Goal: Transaction & Acquisition: Obtain resource

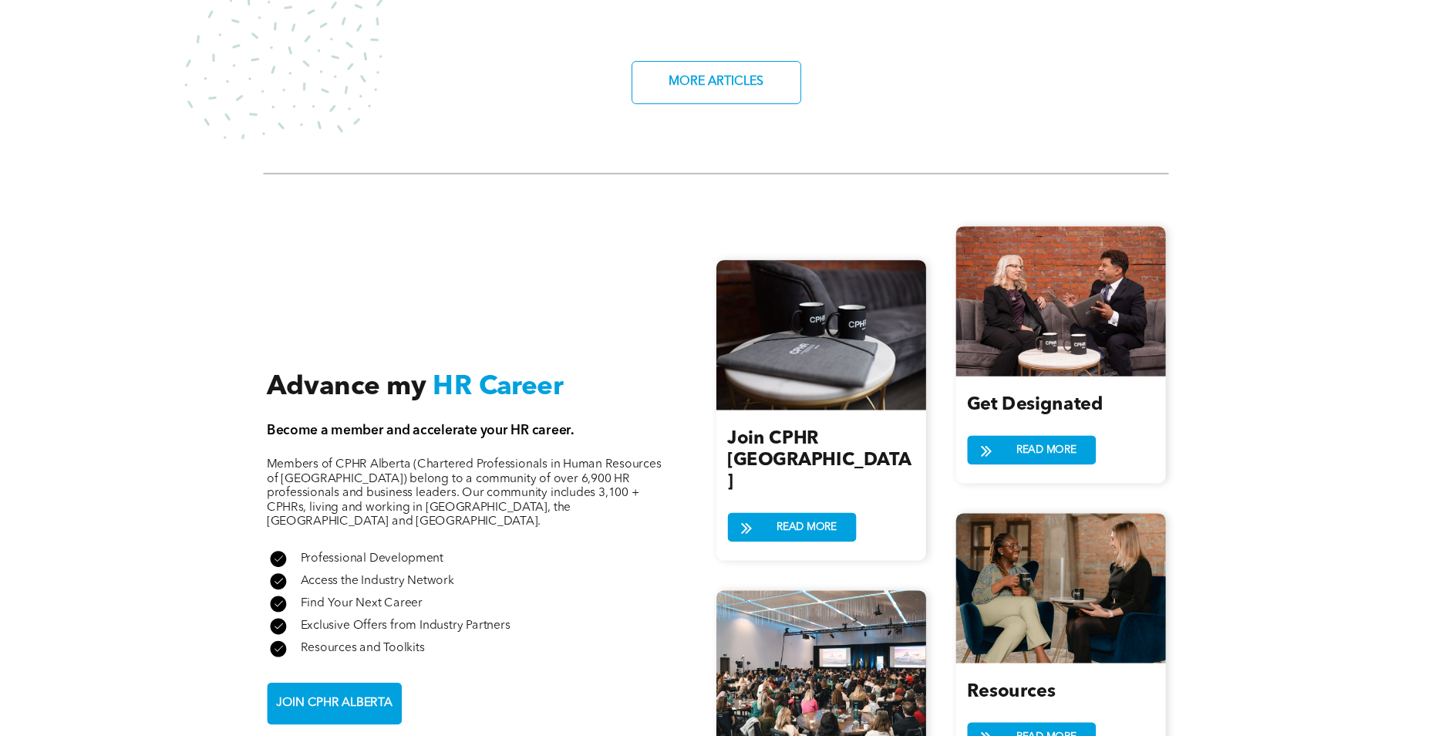
scroll to position [1696, 0]
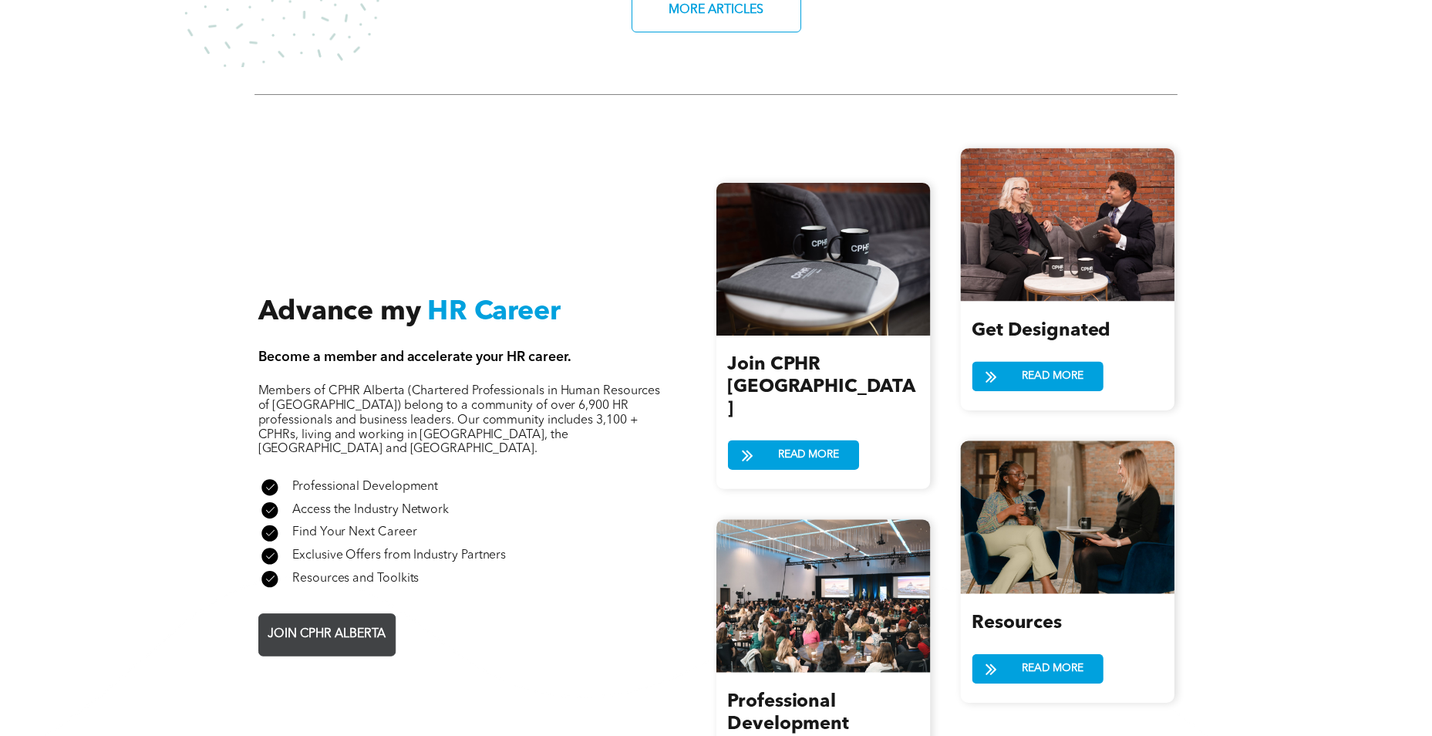
click at [373, 619] on span "JOIN CPHR ALBERTA" at bounding box center [326, 634] width 129 height 30
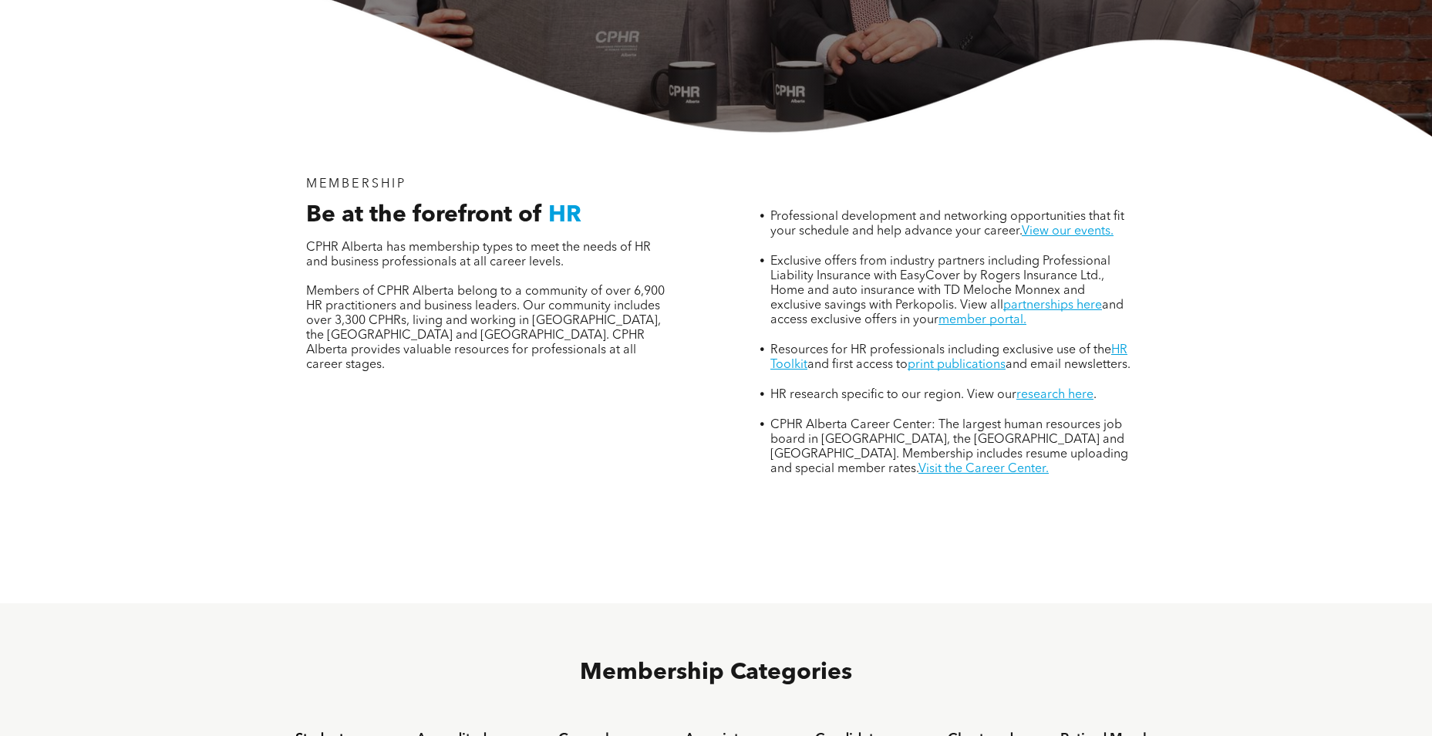
scroll to position [925, 0]
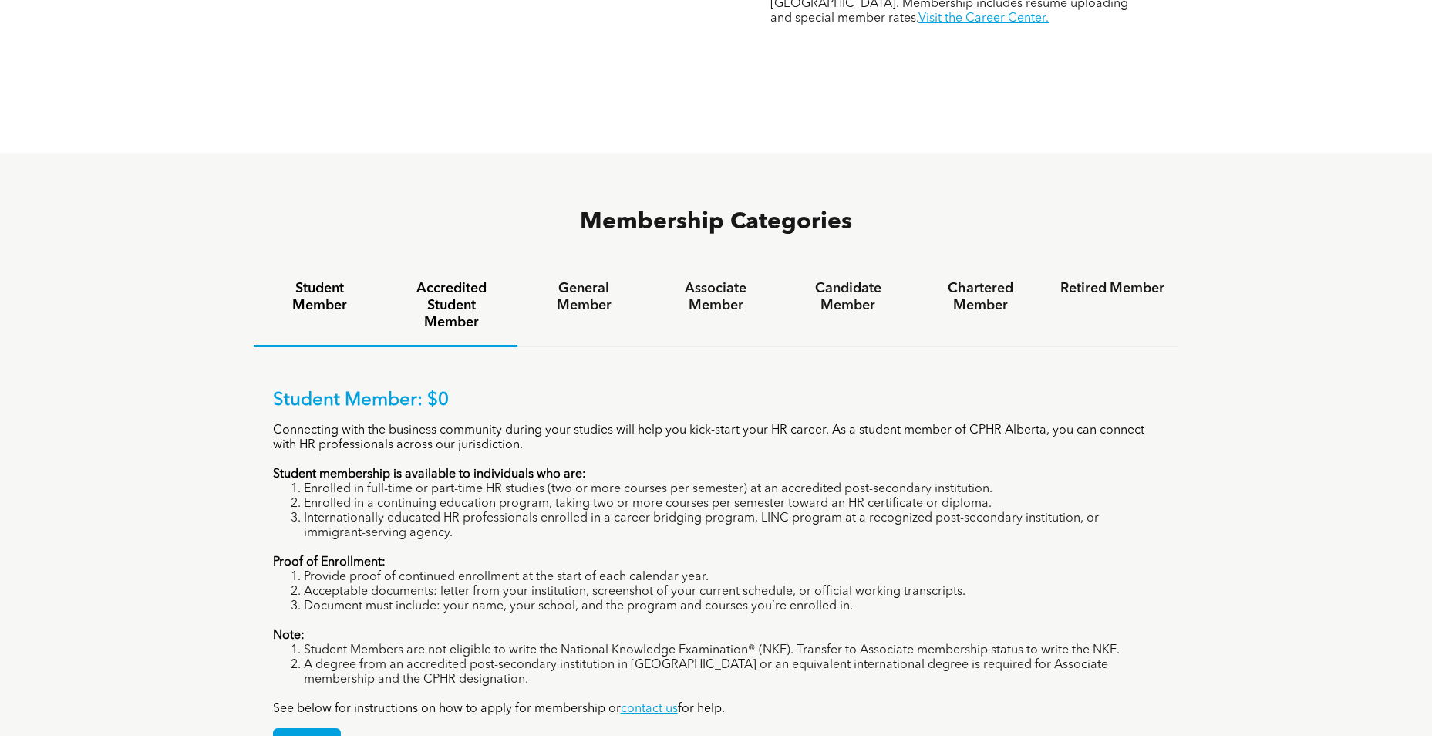
click at [446, 280] on h4 "Accredited Student Member" at bounding box center [451, 305] width 104 height 51
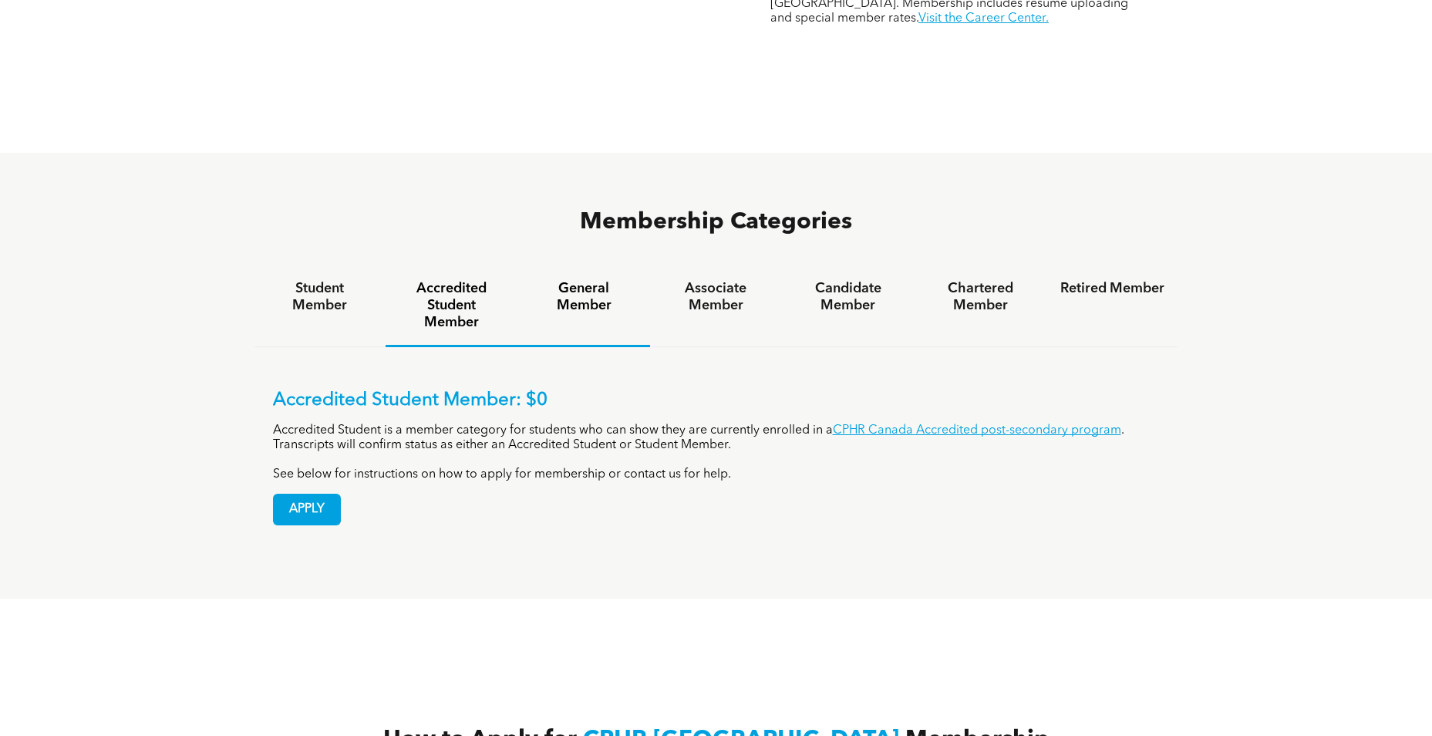
click at [533, 266] on div "General Member" at bounding box center [583, 306] width 132 height 81
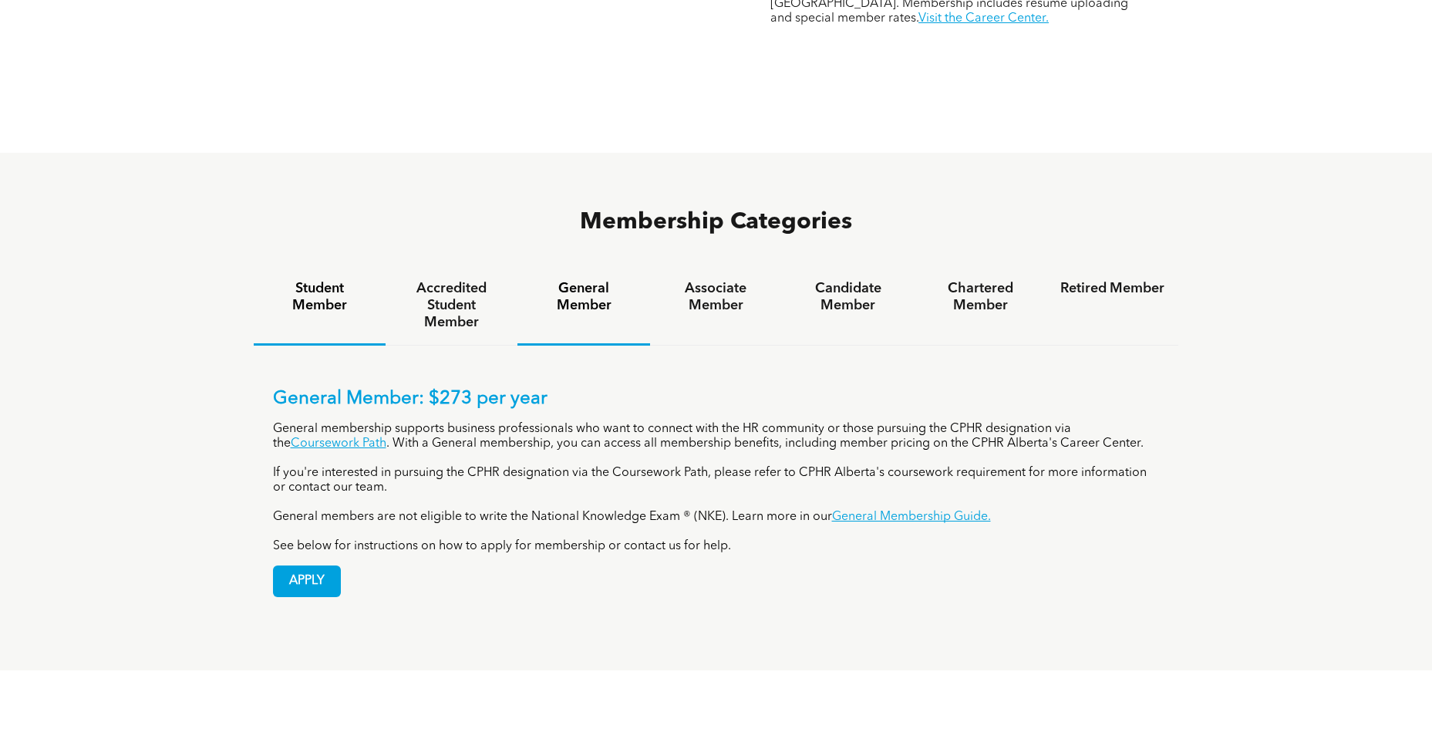
click at [257, 266] on div "Student Member" at bounding box center [320, 305] width 132 height 79
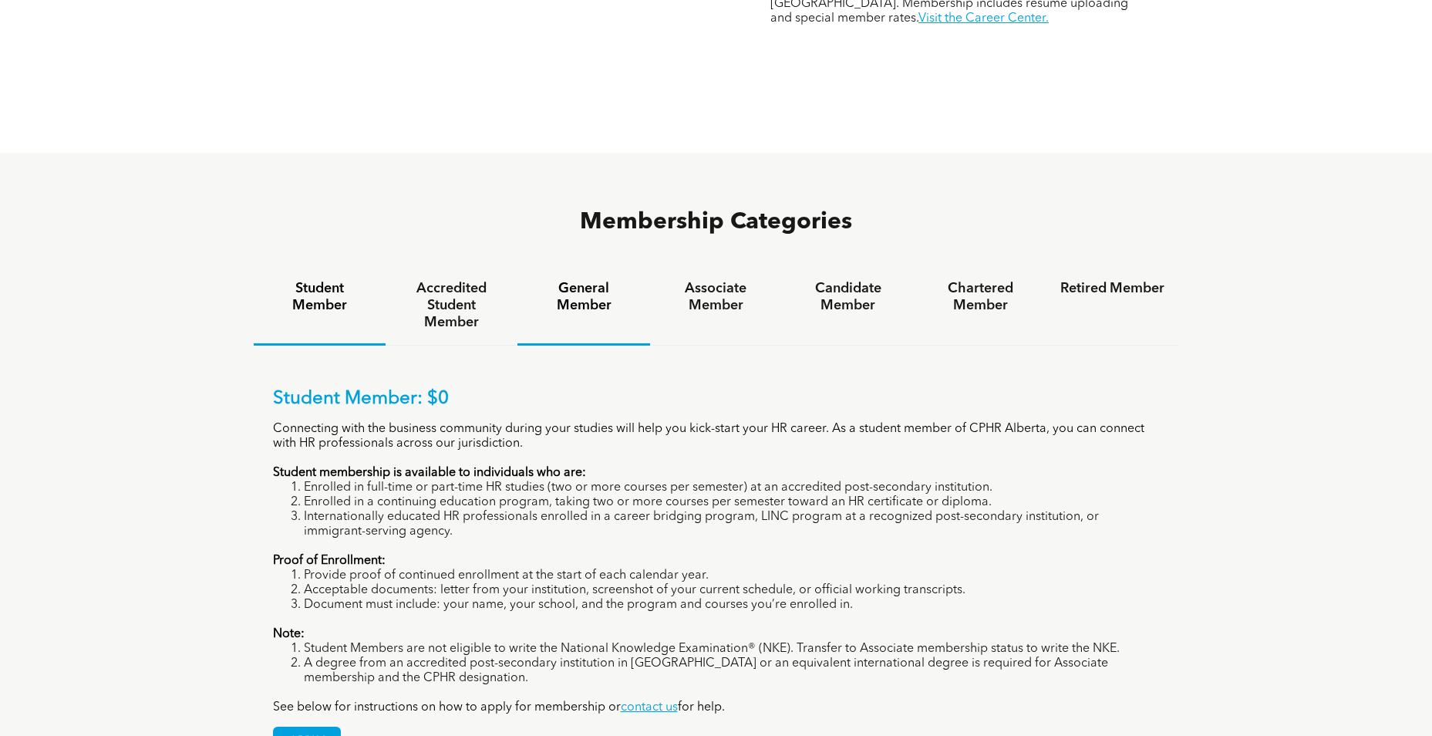
click at [575, 280] on h4 "General Member" at bounding box center [583, 297] width 104 height 34
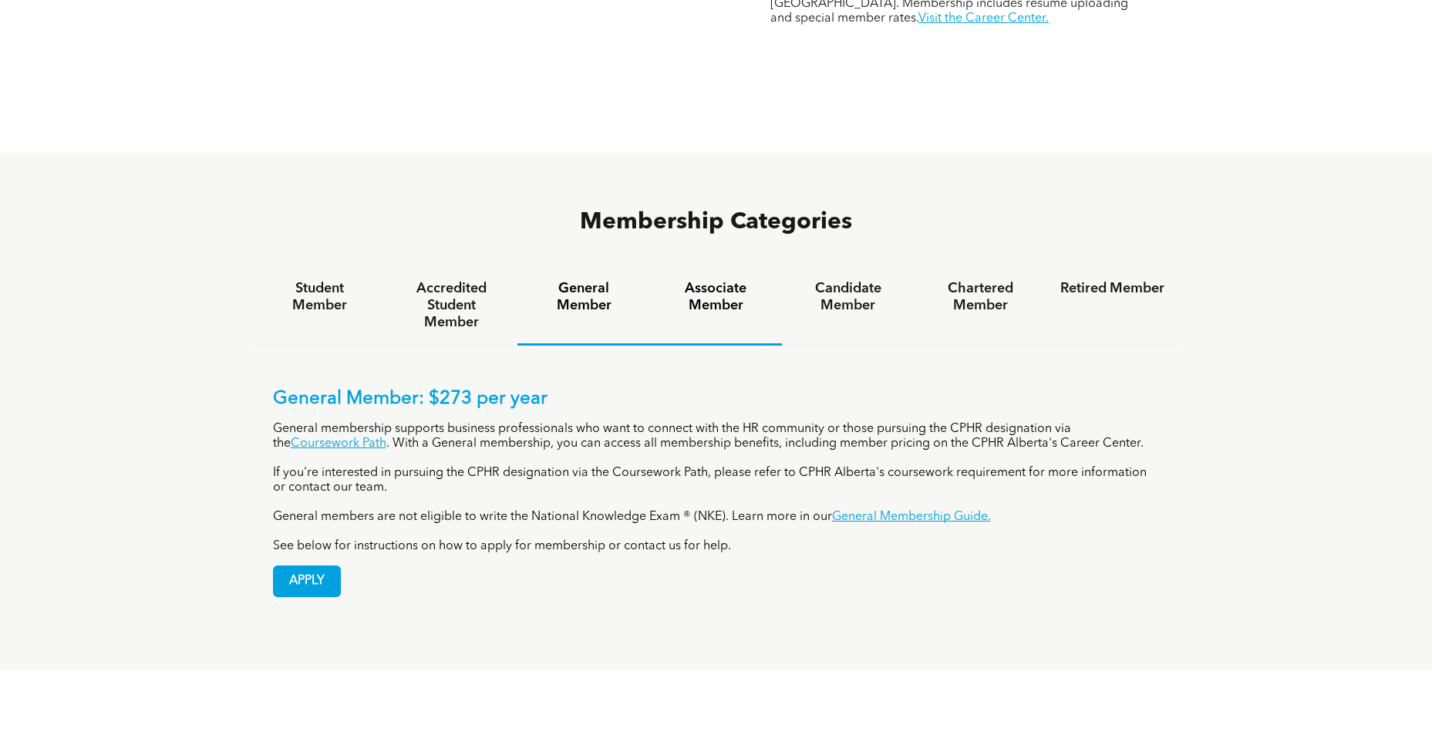
click at [719, 280] on h4 "Associate Member" at bounding box center [716, 297] width 104 height 34
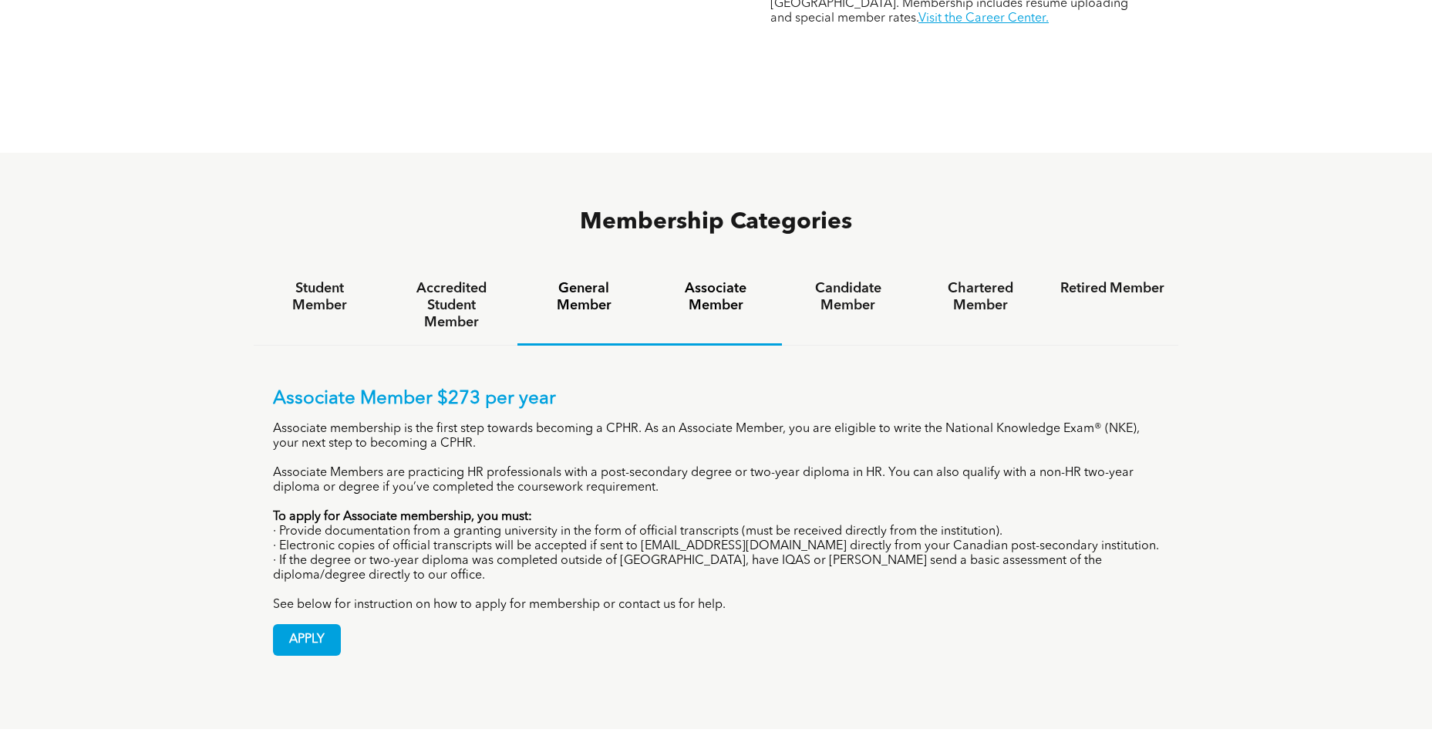
click at [613, 280] on h4 "General Member" at bounding box center [583, 297] width 104 height 34
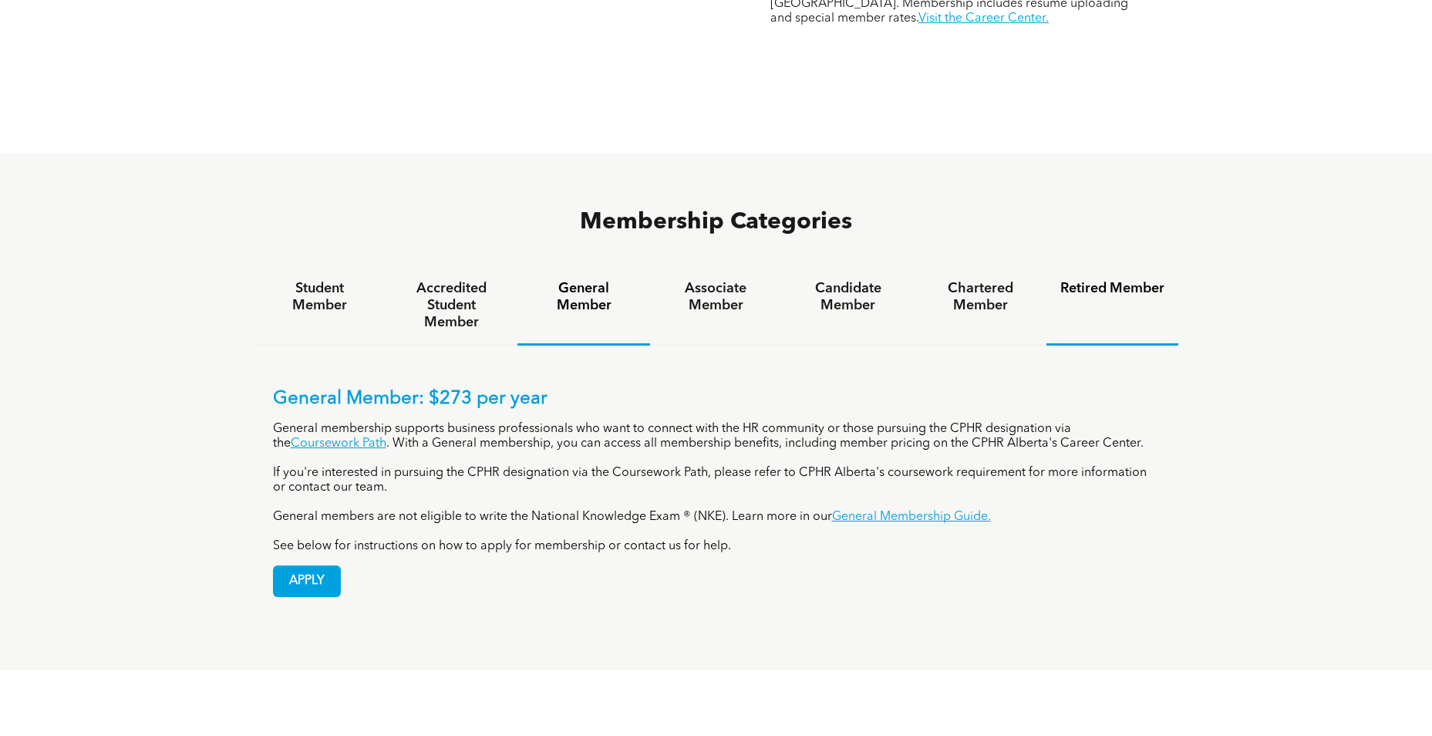
click at [1112, 280] on h4 "Retired Member" at bounding box center [1112, 288] width 104 height 17
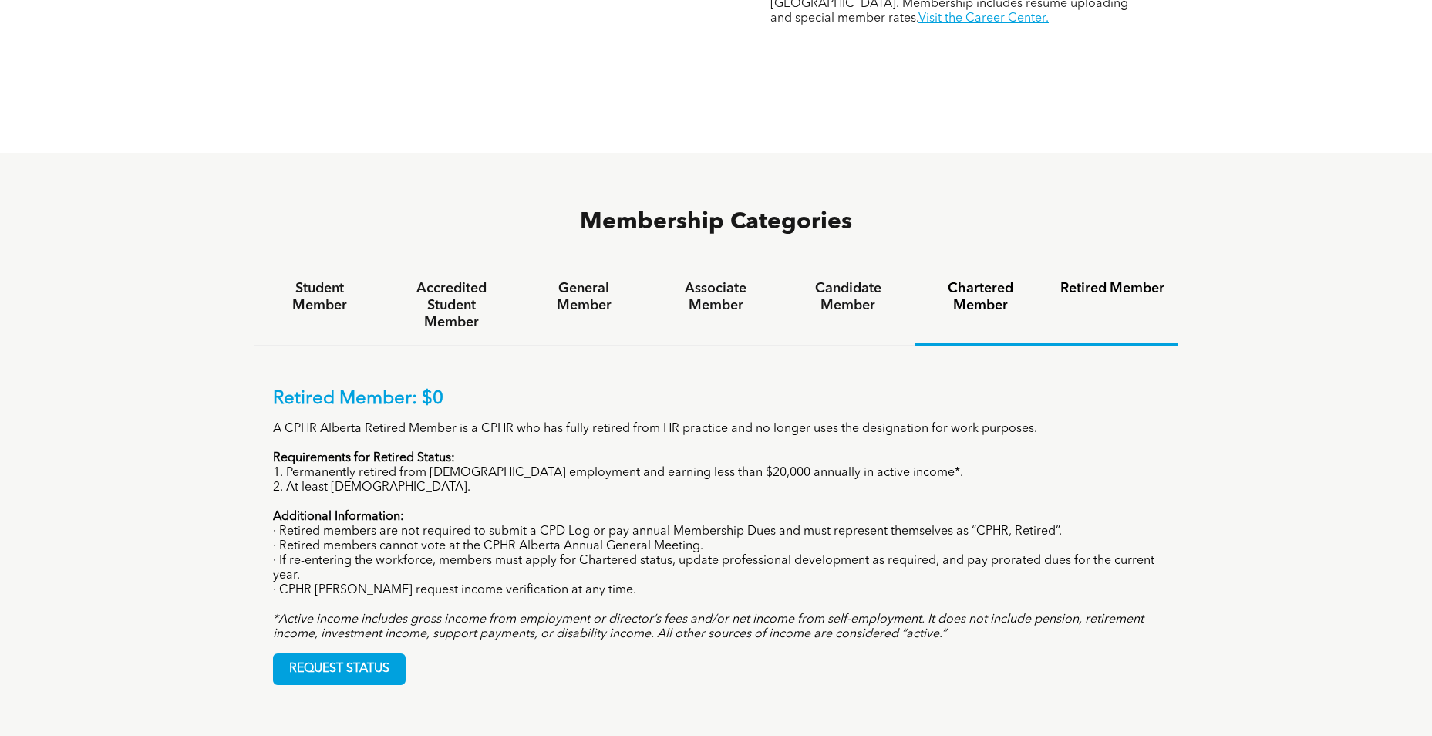
click at [991, 280] on h4 "Chartered Member" at bounding box center [980, 297] width 104 height 34
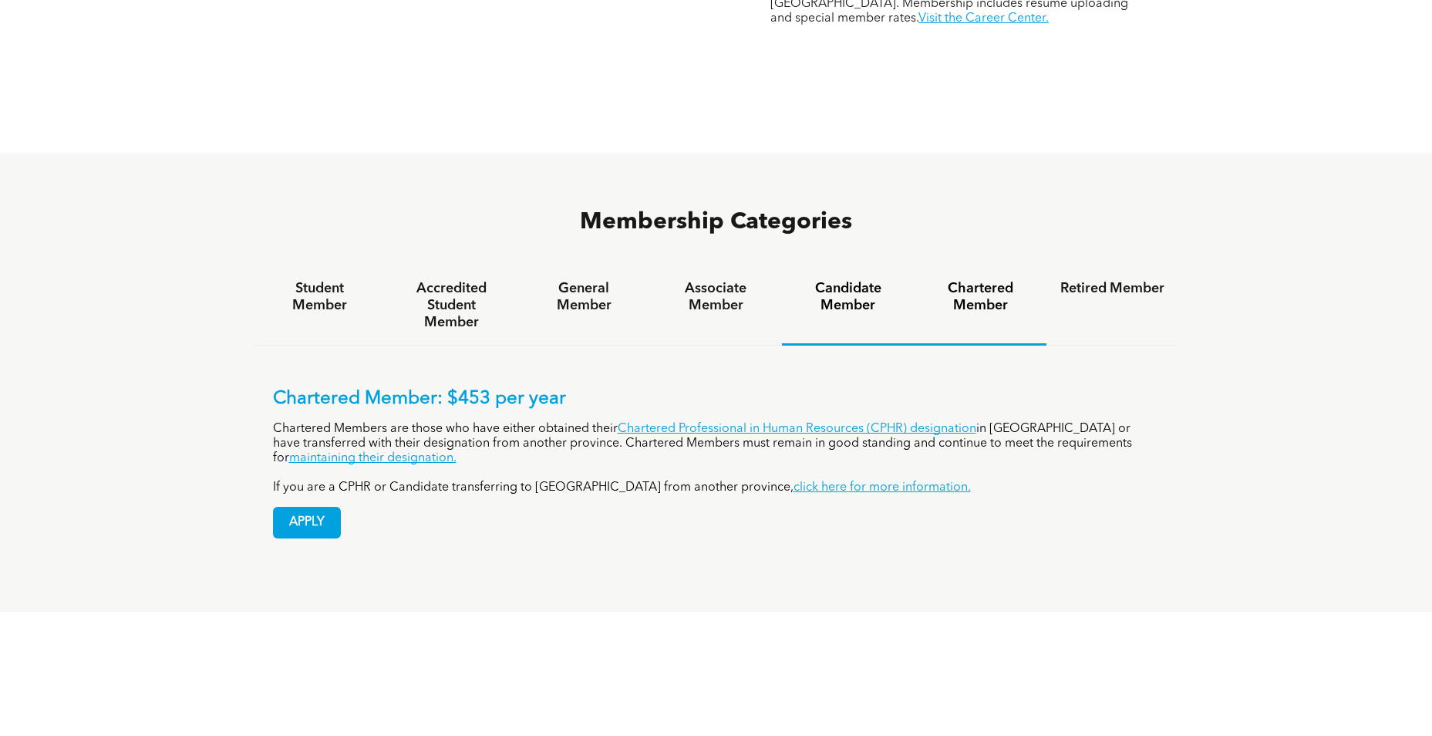
click at [864, 280] on h4 "Candidate Member" at bounding box center [848, 297] width 104 height 34
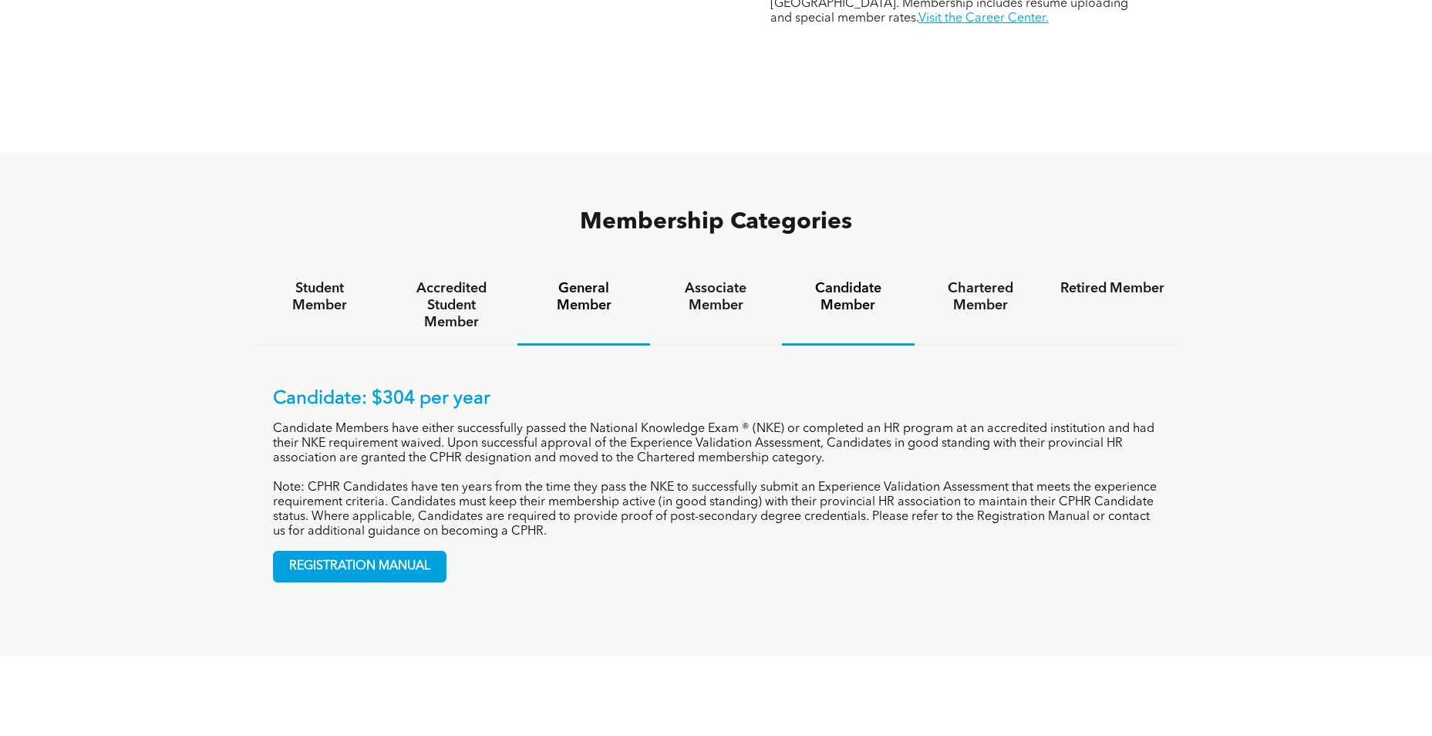
click at [636, 266] on div "General Member" at bounding box center [583, 305] width 132 height 79
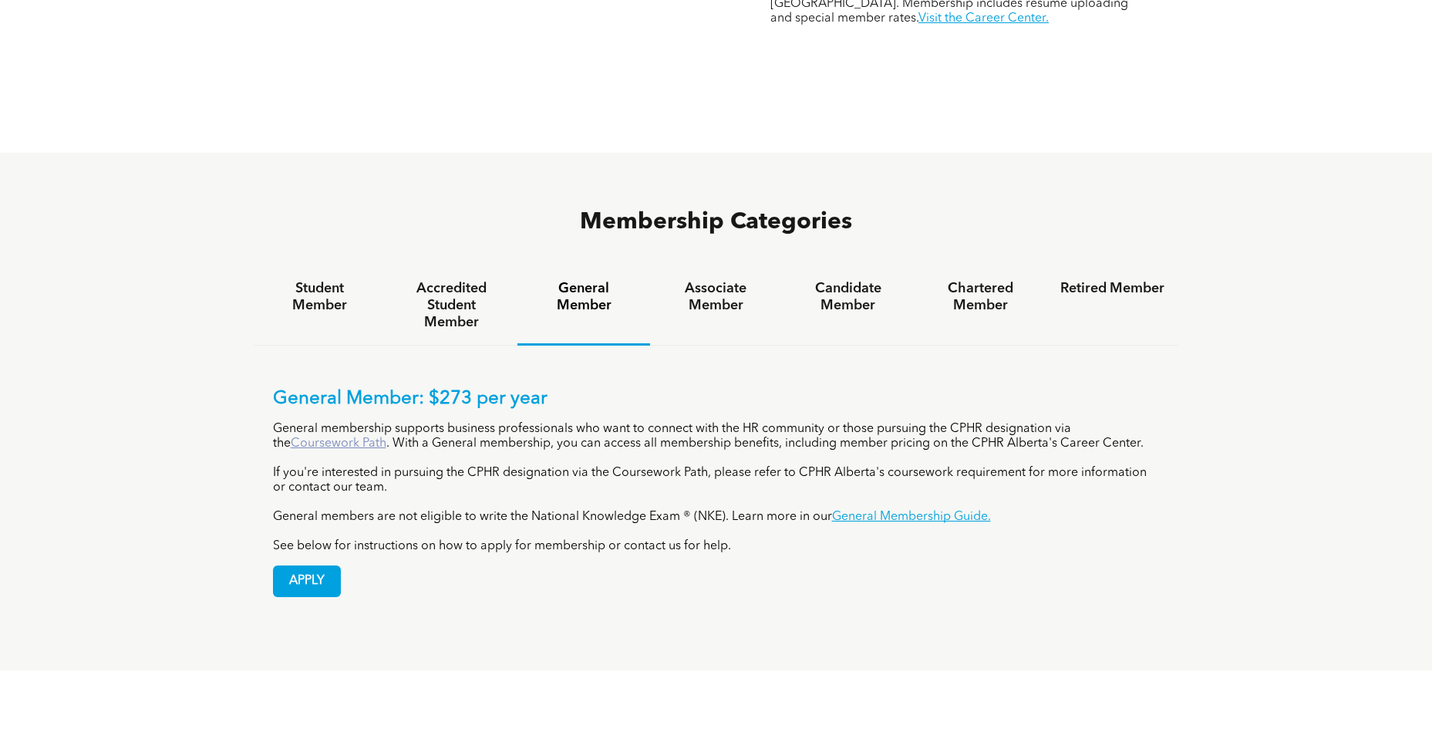
click at [301, 437] on link "Coursework Path" at bounding box center [339, 443] width 96 height 12
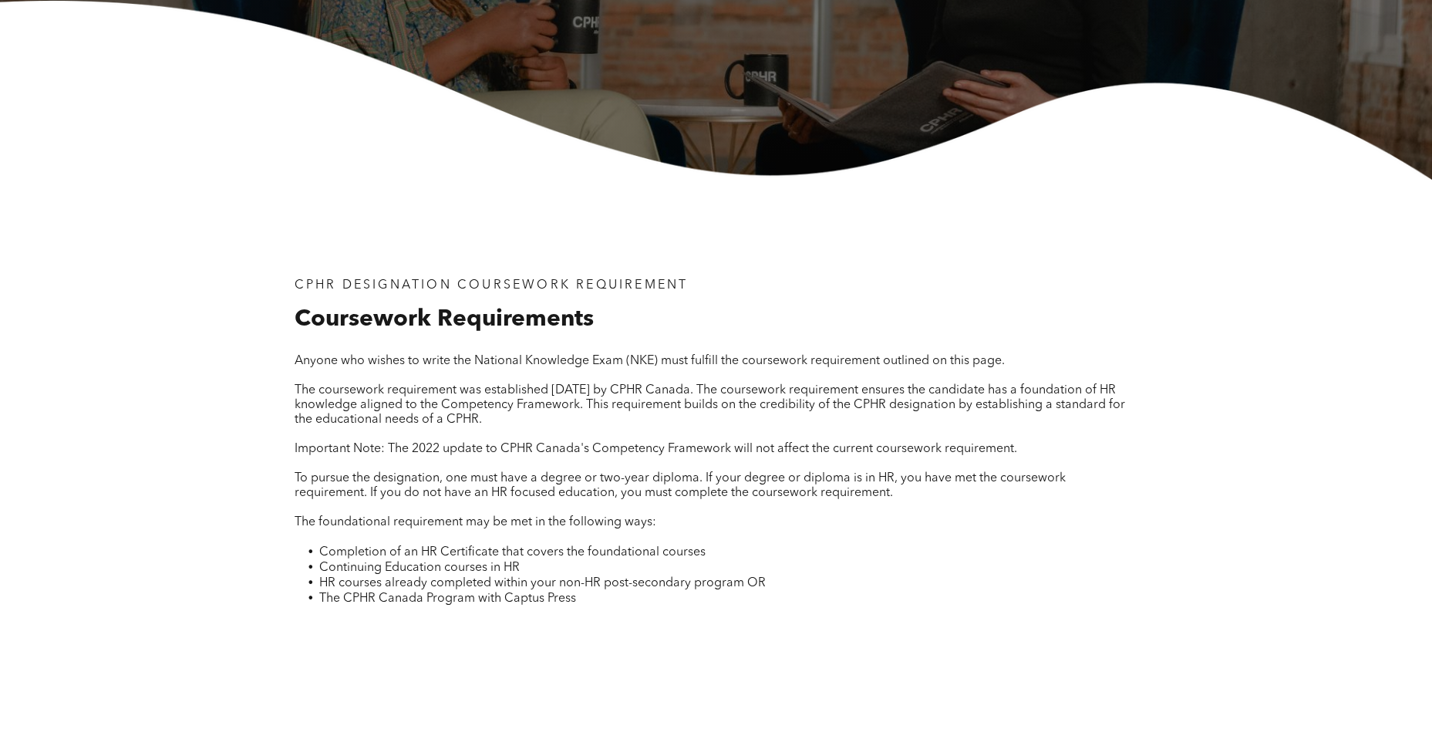
scroll to position [386, 0]
